Goal: Task Accomplishment & Management: Complete application form

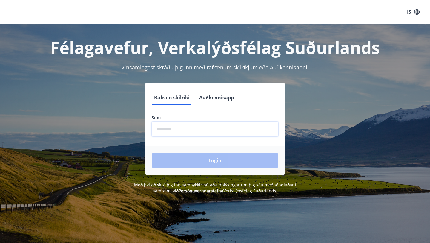
click at [205, 130] on input "phone" at bounding box center [215, 129] width 127 height 15
type input "********"
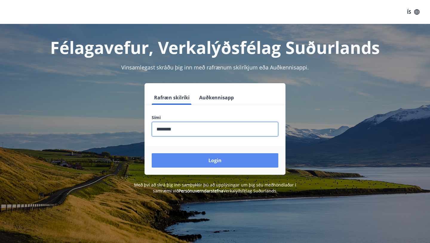
click at [201, 158] on button "Login" at bounding box center [215, 160] width 127 height 14
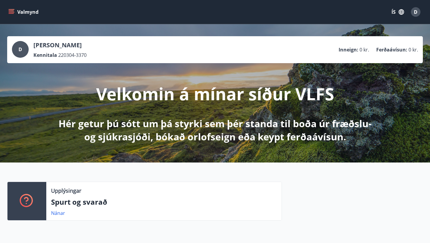
click at [8, 11] on icon "menu" at bounding box center [11, 12] width 6 height 6
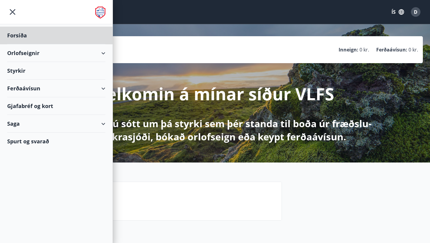
click at [23, 70] on div "Styrkir" at bounding box center [56, 71] width 98 height 18
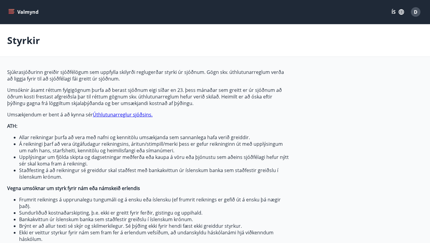
type input "***"
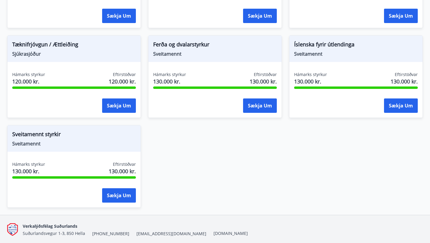
scroll to position [629, 0]
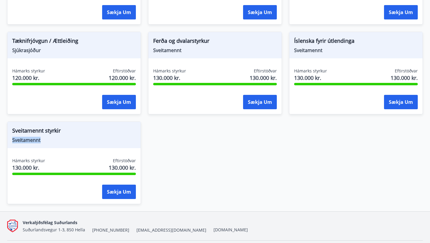
drag, startPoint x: 45, startPoint y: 139, endPoint x: 13, endPoint y: 138, distance: 32.3
click at [13, 138] on span "Sveitamennt" at bounding box center [74, 140] width 124 height 7
copy span "Sveitamennt"
click at [104, 172] on div at bounding box center [74, 173] width 124 height 2
click at [51, 128] on span "Sveitamennt styrkir" at bounding box center [74, 131] width 124 height 10
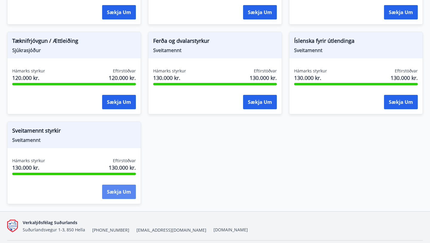
click at [113, 189] on button "Sækja um" at bounding box center [119, 191] width 34 height 14
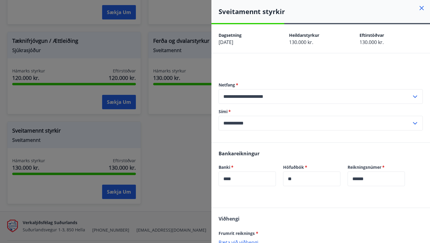
scroll to position [0, 0]
click at [424, 8] on icon at bounding box center [421, 8] width 7 height 7
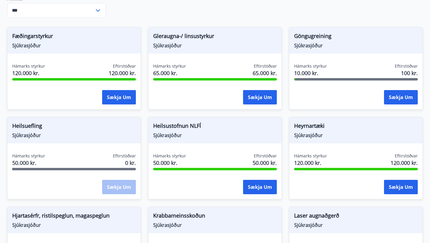
scroll to position [270, 0]
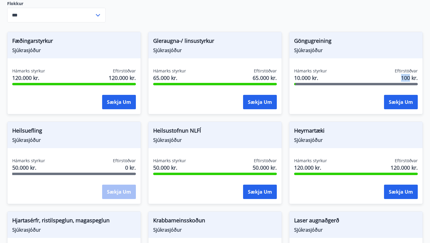
drag, startPoint x: 410, startPoint y: 78, endPoint x: 392, endPoint y: 77, distance: 17.6
click at [392, 77] on div "Hámarks styrkur 10.000 kr. Eftirstöðvar 100 kr." at bounding box center [356, 75] width 124 height 15
click at [325, 43] on span "Göngugreining" at bounding box center [356, 42] width 124 height 10
click at [318, 73] on span "Hámarks styrkur" at bounding box center [310, 71] width 33 height 6
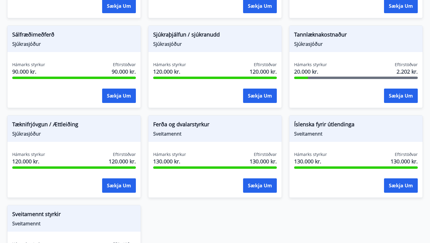
scroll to position [546, 0]
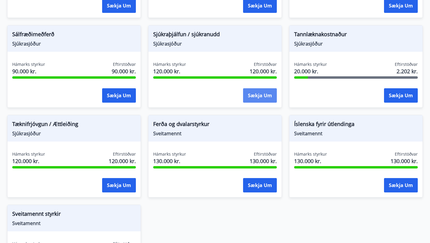
click at [257, 97] on button "Sækja um" at bounding box center [260, 95] width 34 height 14
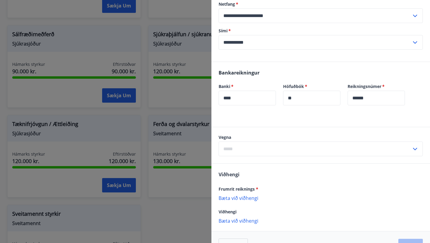
scroll to position [99, 0]
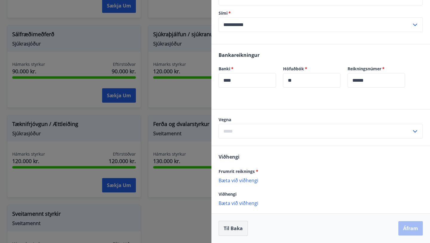
click at [238, 229] on button "Til baka" at bounding box center [233, 228] width 29 height 15
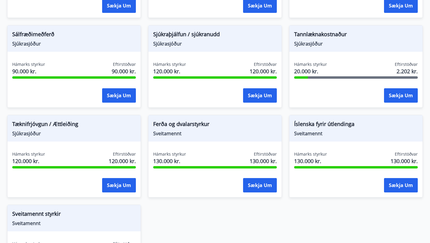
scroll to position [0, 0]
drag, startPoint x: 411, startPoint y: 72, endPoint x: 396, endPoint y: 71, distance: 14.9
click at [396, 71] on div "Eftirstöðvar 2.202 kr." at bounding box center [406, 68] width 23 height 15
